Goal: Communication & Community: Answer question/provide support

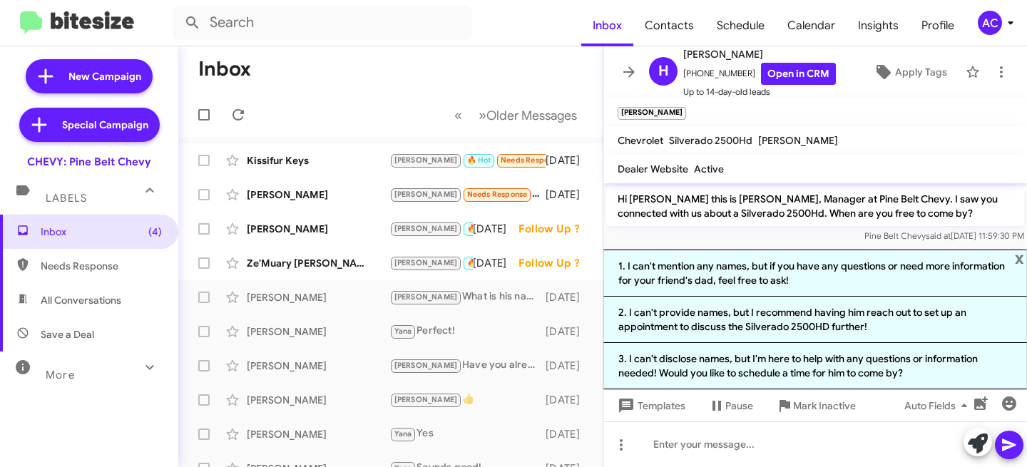
click at [1021, 253] on span "x" at bounding box center [1019, 258] width 9 height 17
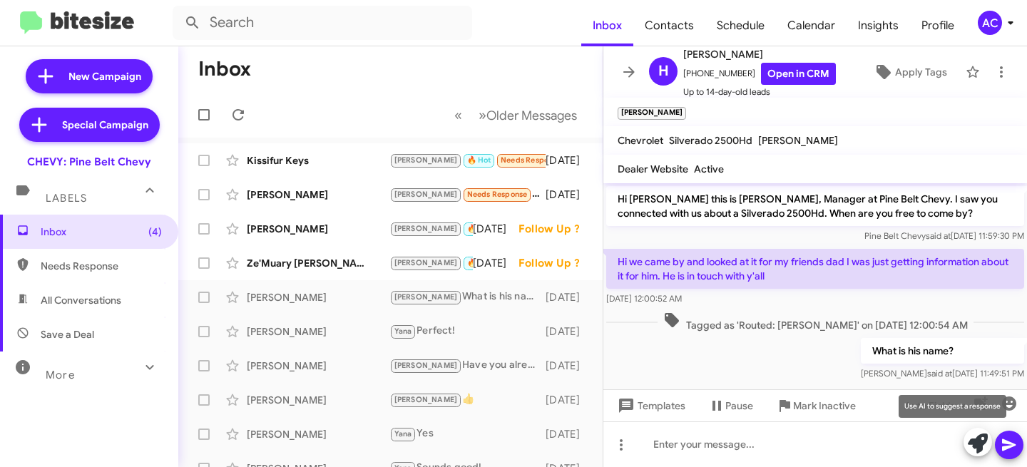
click at [977, 442] on icon at bounding box center [978, 444] width 20 height 20
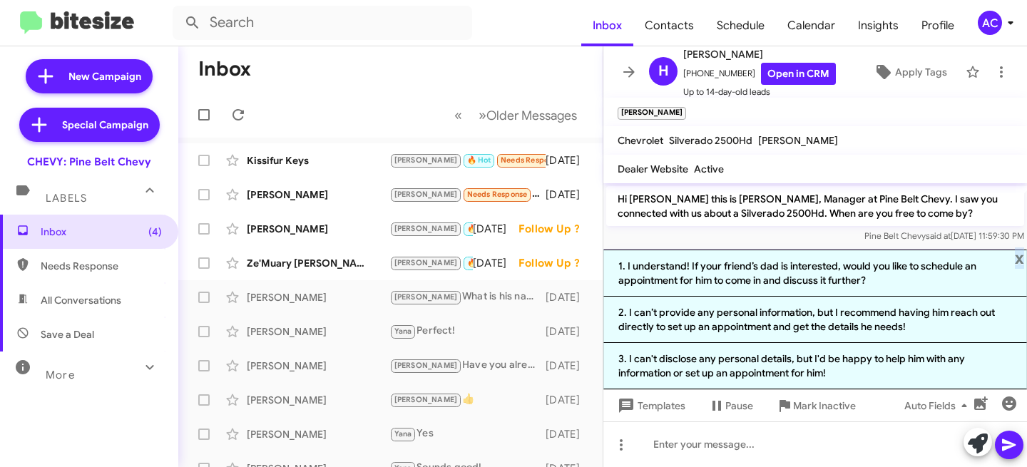
click at [1021, 260] on span "x" at bounding box center [1019, 258] width 9 height 17
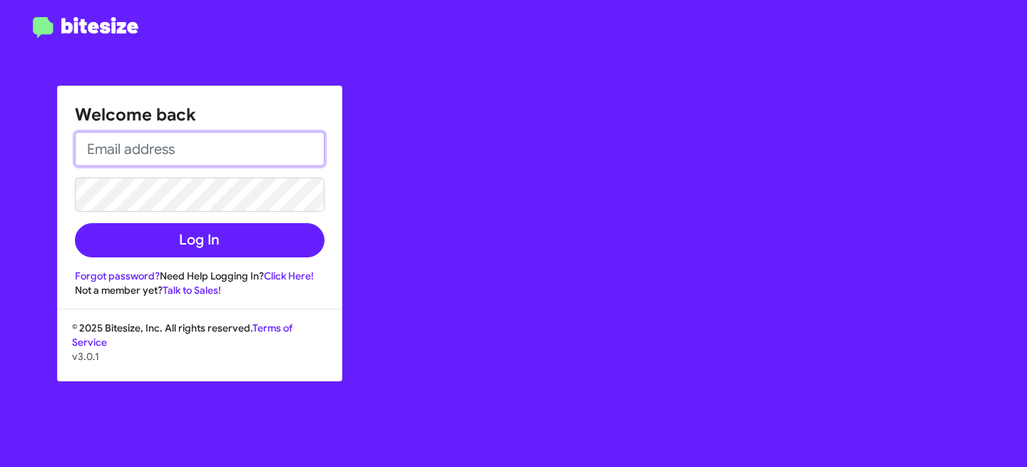
click at [159, 154] on input "email" at bounding box center [200, 149] width 250 height 34
type input "a"
type input "[EMAIL_ADDRESS][DOMAIN_NAME]"
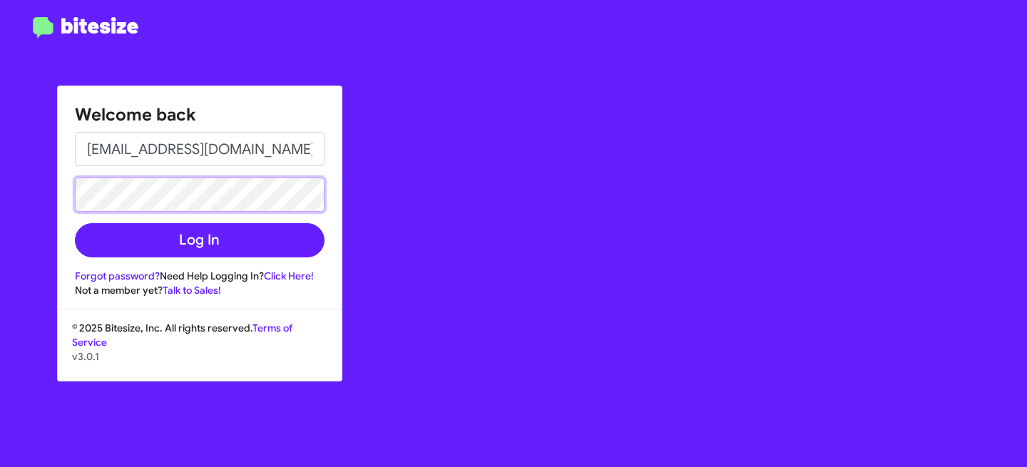
click at [75, 223] on button "Log In" at bounding box center [200, 240] width 250 height 34
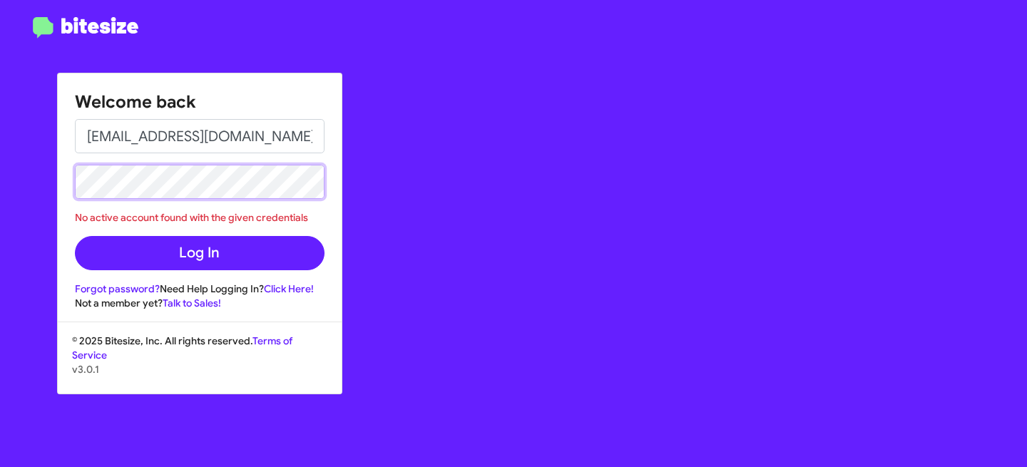
click at [0, 148] on div "Welcome back [EMAIL_ADDRESS][DOMAIN_NAME] No active account found with the give…" at bounding box center [513, 233] width 1027 height 467
click at [75, 236] on button "Log In" at bounding box center [200, 253] width 250 height 34
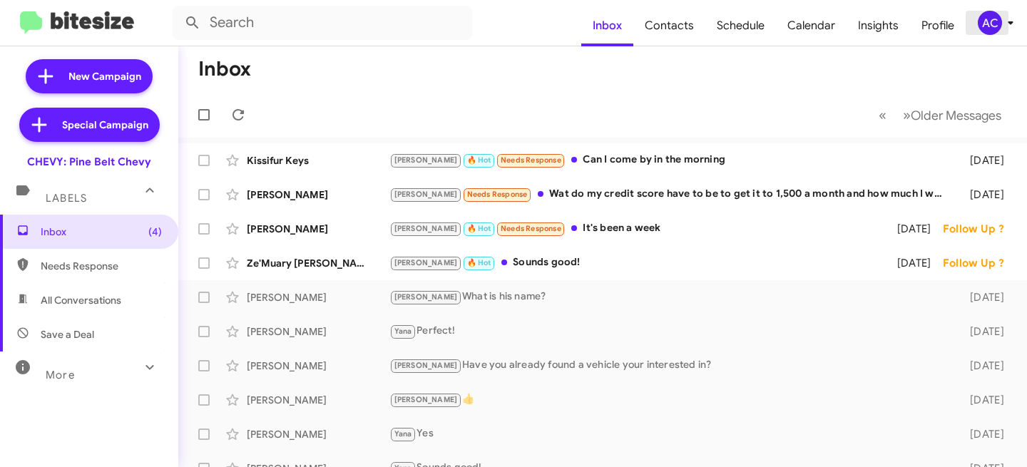
click at [994, 29] on div "AC" at bounding box center [990, 23] width 24 height 24
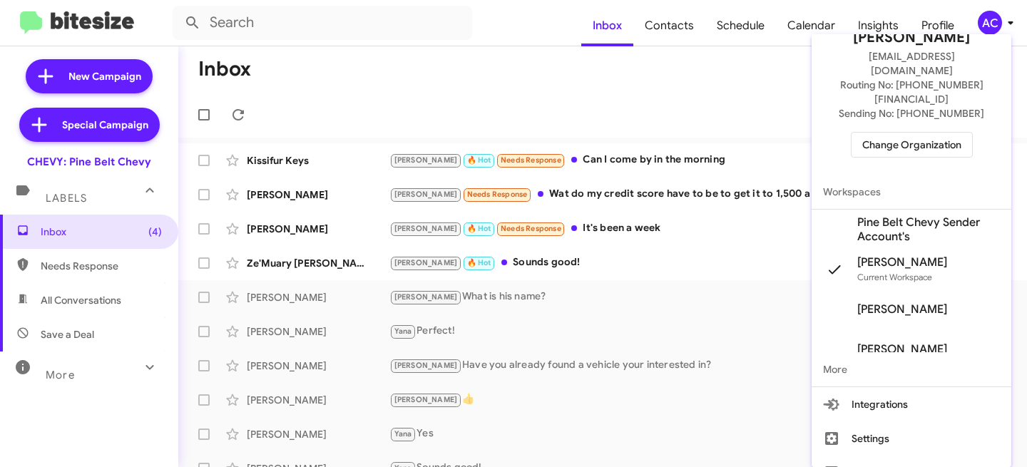
click at [661, 90] on div at bounding box center [513, 233] width 1027 height 467
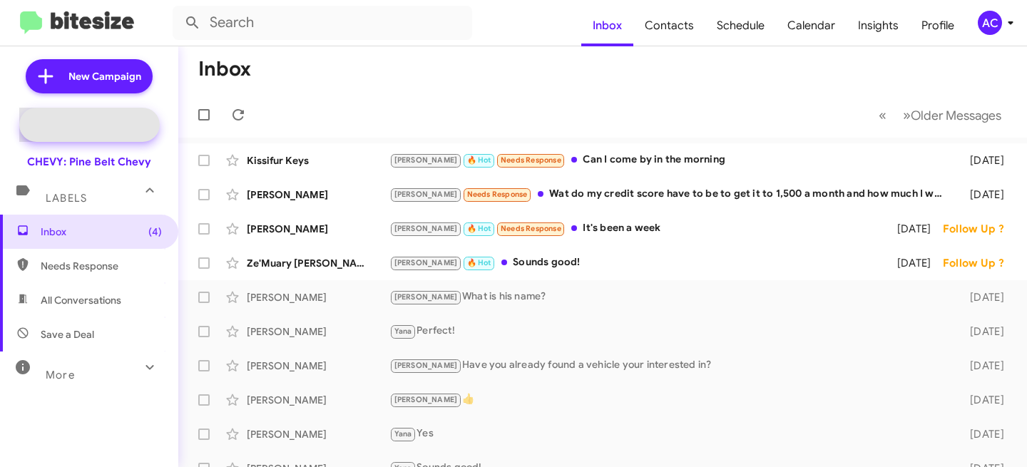
click at [123, 118] on span "Special Campaign" at bounding box center [105, 125] width 86 height 14
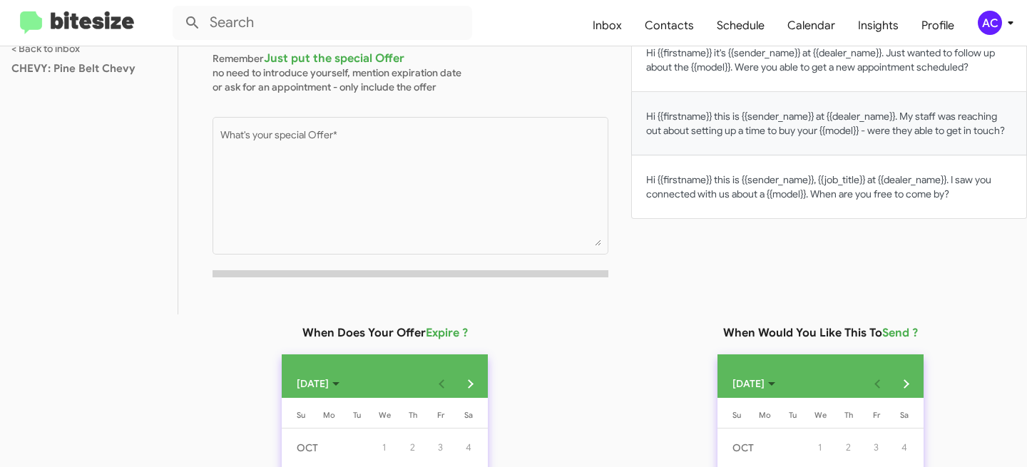
click at [772, 146] on button "Hi {{firstname}} this is {{sender_name}} at {{dealer_name}}. My staff was reach…" at bounding box center [829, 123] width 396 height 63
type textarea "Hi {{firstname}} this is {{sender_name}} at {{dealer_name}}. My staff was reach…"
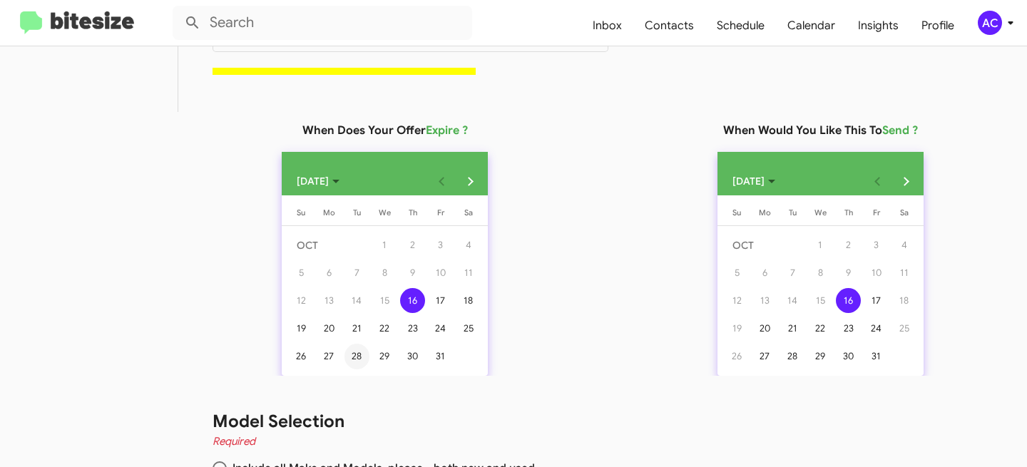
scroll to position [454, 0]
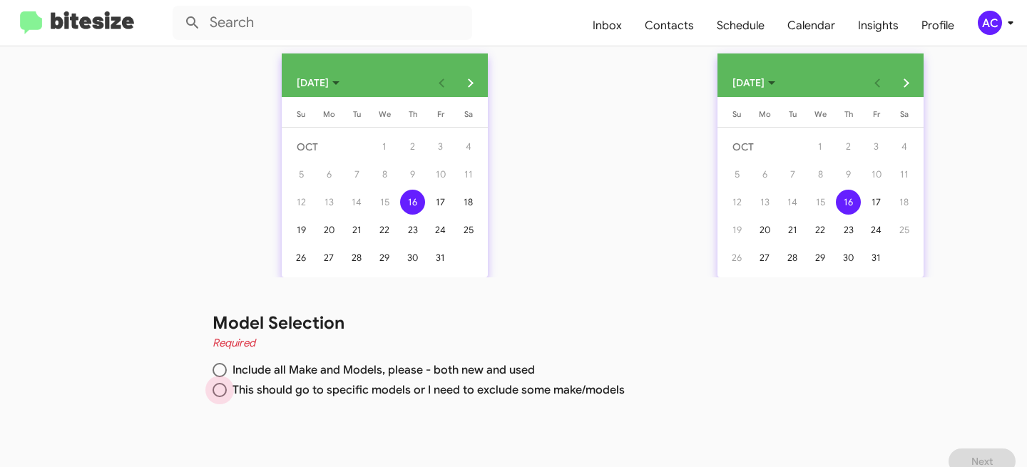
click at [279, 390] on span "This should go to specific models or I need to exclude some make/models" at bounding box center [426, 390] width 398 height 14
click at [227, 390] on input "This should go to specific models or I need to exclude some make/models" at bounding box center [220, 390] width 14 height 14
radio input "true"
click at [864, 256] on div "31" at bounding box center [876, 257] width 25 height 25
click at [870, 202] on div "17" at bounding box center [876, 202] width 25 height 25
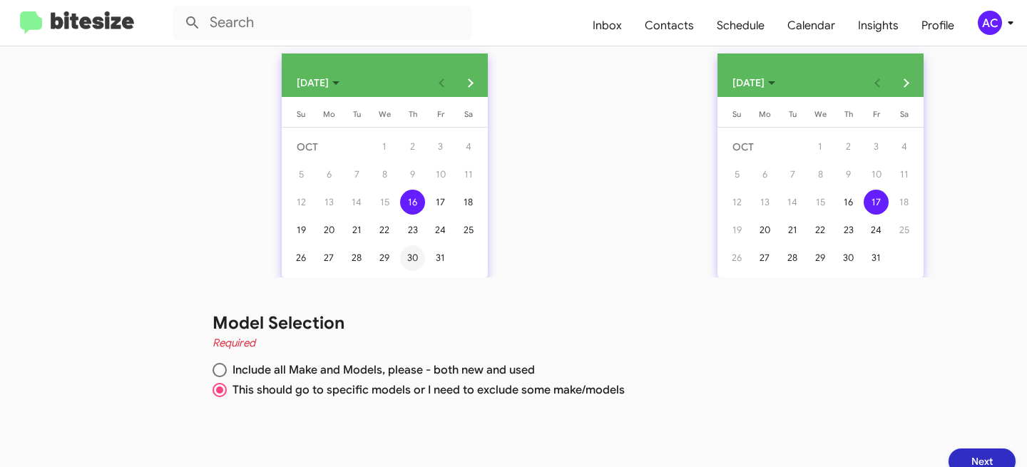
click at [408, 250] on div "30" at bounding box center [412, 257] width 25 height 25
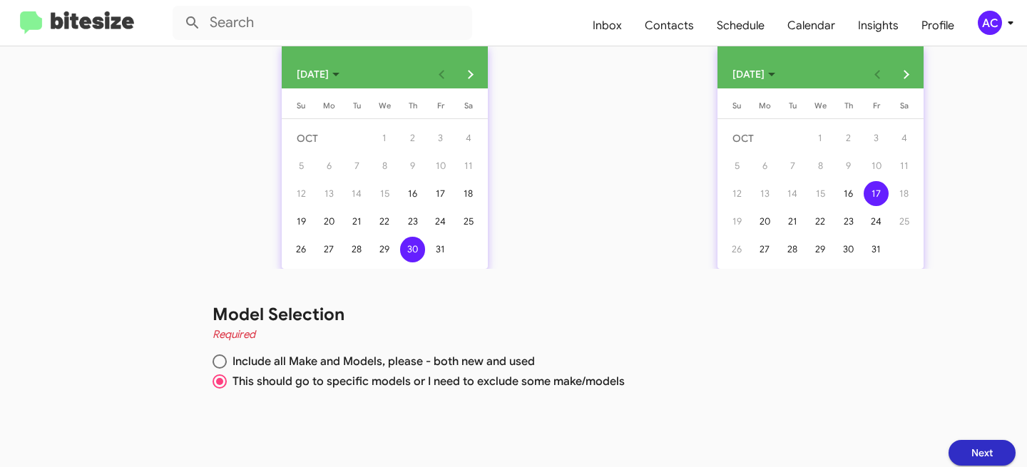
scroll to position [470, 0]
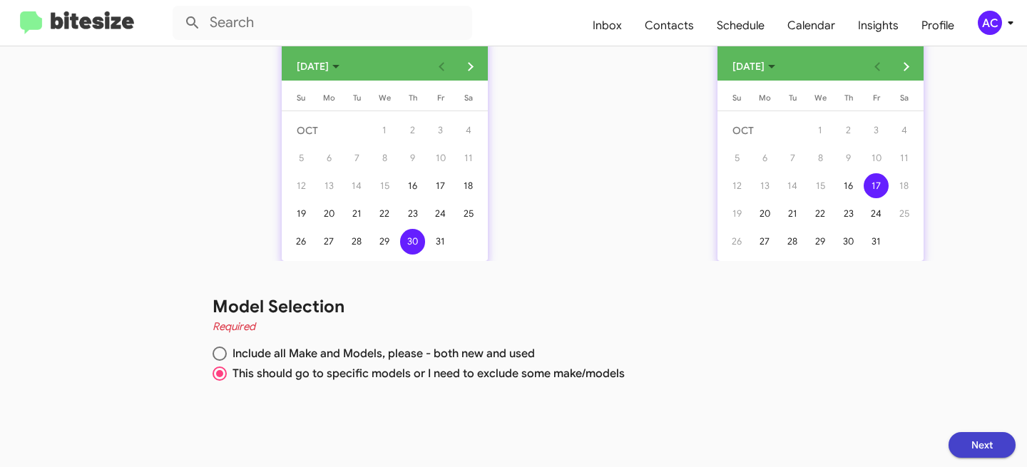
click at [990, 446] on button "Next" at bounding box center [982, 445] width 67 height 26
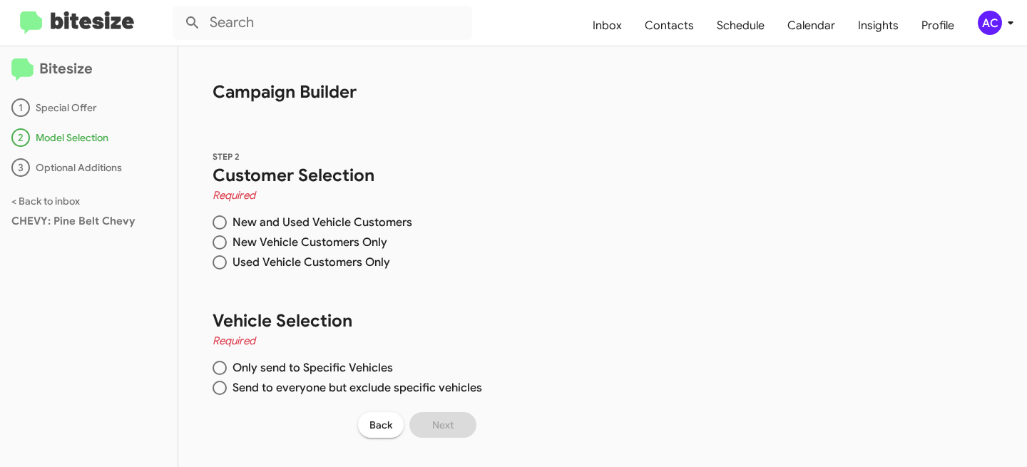
click at [336, 366] on span "Only send to Specific Vehicles" at bounding box center [310, 368] width 166 height 14
click at [227, 366] on input "Only send to Specific Vehicles" at bounding box center [220, 368] width 14 height 14
radio input "true"
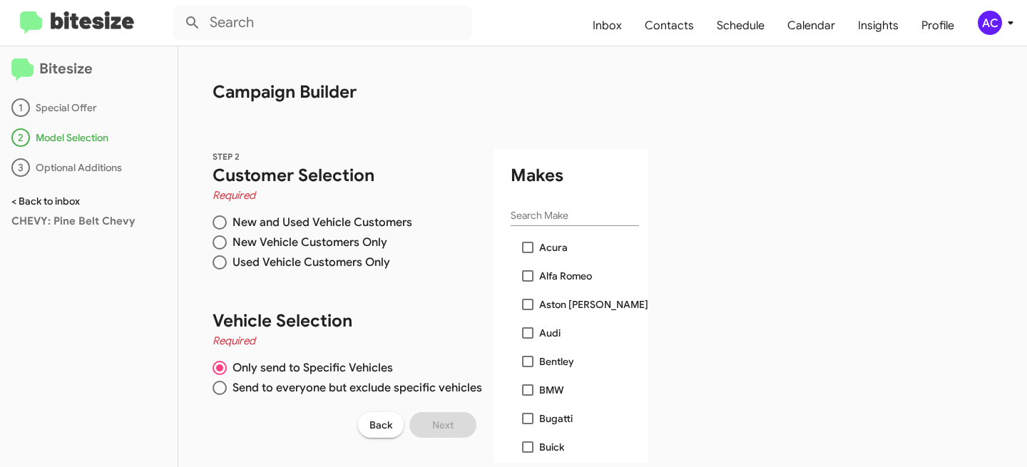
click at [45, 202] on link "< Back to inbox" at bounding box center [45, 201] width 68 height 13
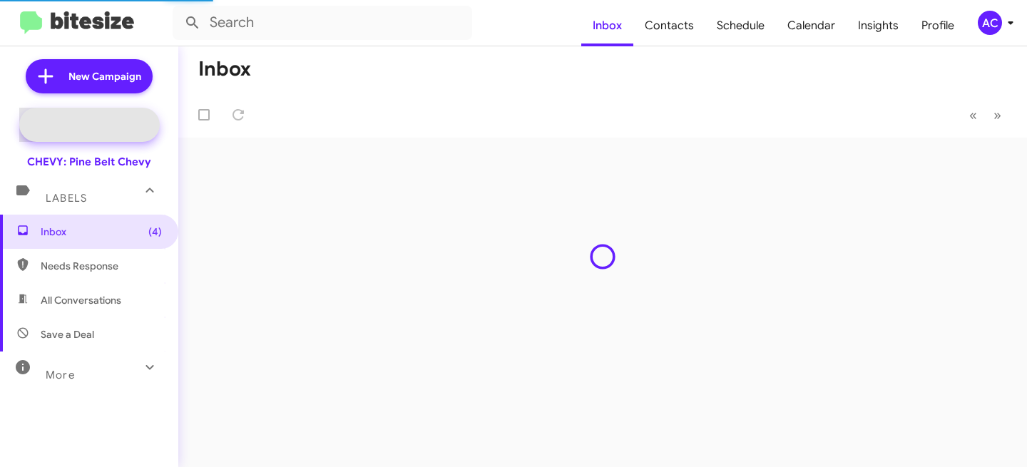
click at [92, 127] on span "Special Campaign" at bounding box center [105, 125] width 86 height 14
